Goal: Manage account settings

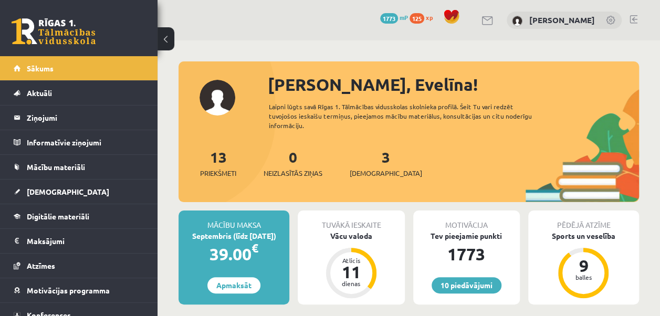
click at [609, 18] on link at bounding box center [611, 21] width 10 height 10
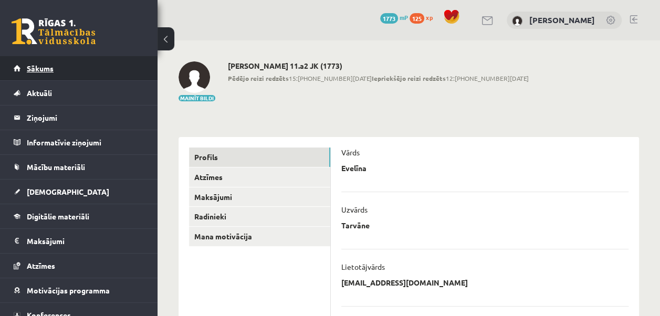
click at [113, 70] on link "Sākums" at bounding box center [79, 68] width 131 height 24
